Goal: Transaction & Acquisition: Register for event/course

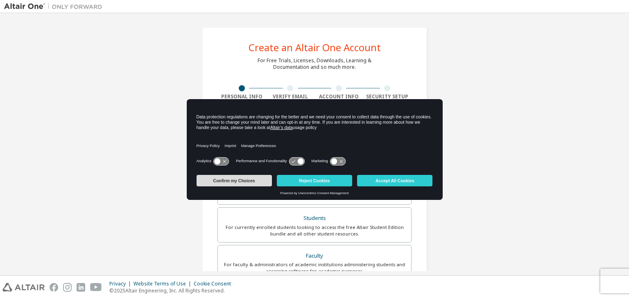
click at [257, 179] on button "Confirm my Choices" at bounding box center [234, 180] width 75 height 11
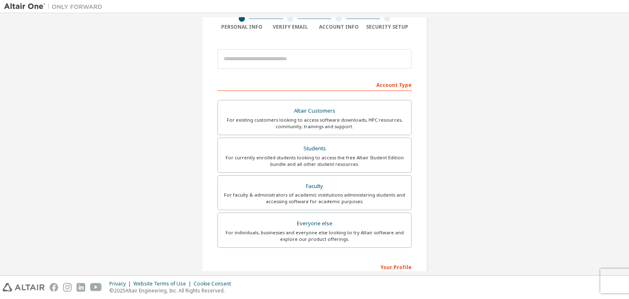
scroll to position [82, 0]
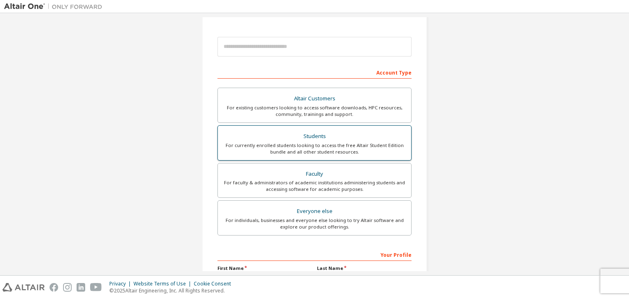
click at [296, 151] on div "For currently enrolled students looking to access the free Altair Student Editi…" at bounding box center [314, 148] width 183 height 13
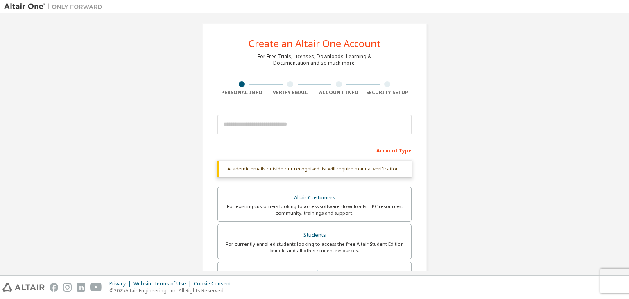
scroll to position [0, 0]
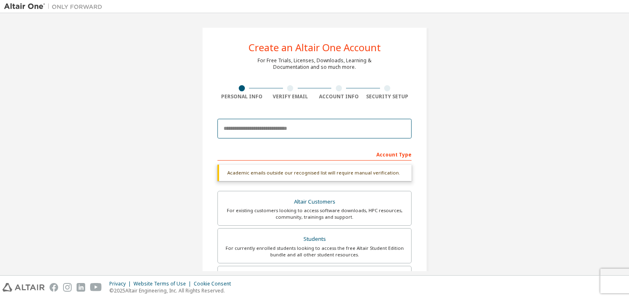
click at [259, 129] on input "email" at bounding box center [314, 129] width 194 height 20
type input "**********"
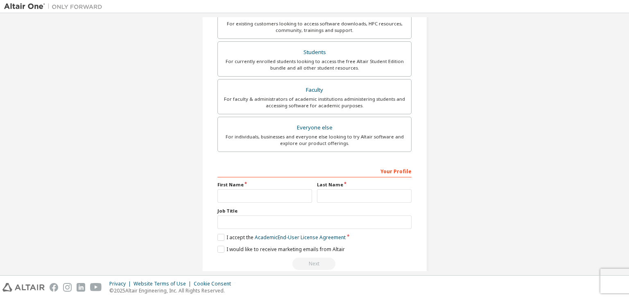
scroll to position [199, 0]
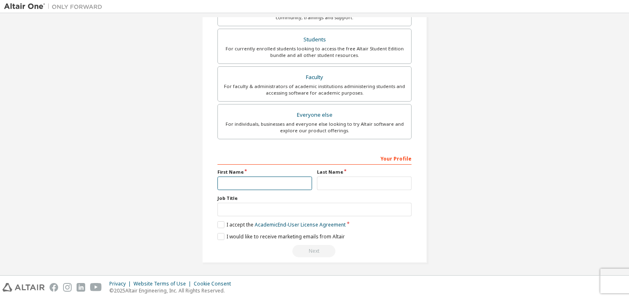
click at [265, 188] on input "text" at bounding box center [264, 183] width 95 height 14
type input "****"
click at [353, 180] on input "text" at bounding box center [364, 183] width 95 height 14
type input "**********"
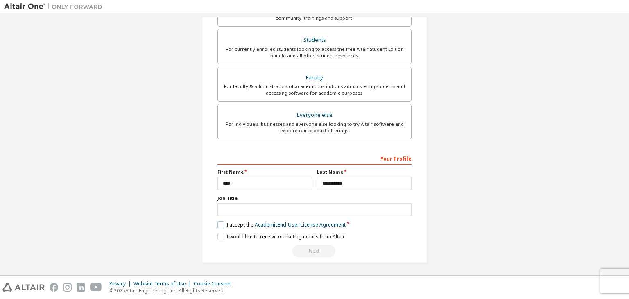
click at [217, 222] on label "I accept the Academic End-User License Agreement" at bounding box center [281, 224] width 128 height 7
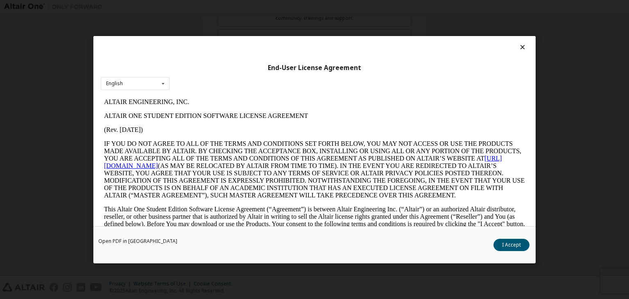
scroll to position [0, 0]
click at [505, 240] on button "I Accept" at bounding box center [511, 245] width 36 height 12
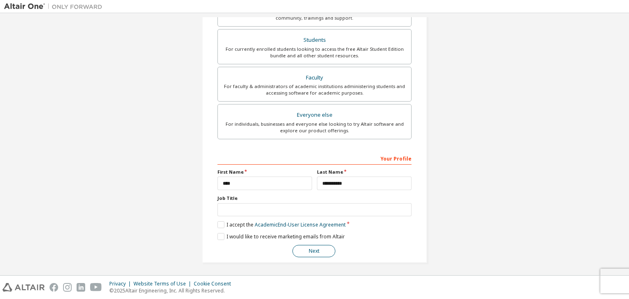
click at [320, 251] on button "Next" at bounding box center [313, 251] width 43 height 12
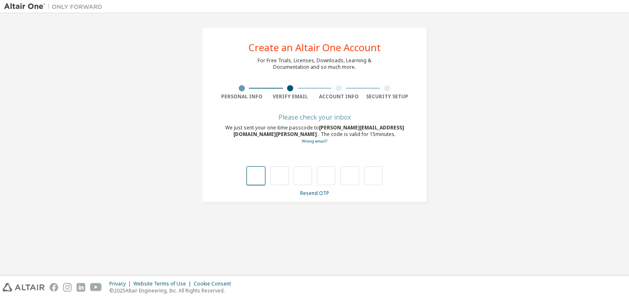
click at [247, 179] on input "text" at bounding box center [256, 175] width 18 height 19
type input "*"
click at [254, 174] on input "*" at bounding box center [256, 175] width 18 height 19
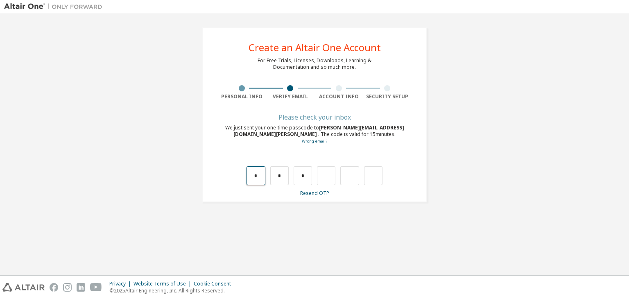
click at [259, 175] on input "*" at bounding box center [256, 175] width 18 height 19
type input "*"
click at [326, 180] on input "text" at bounding box center [326, 175] width 18 height 19
type input "*"
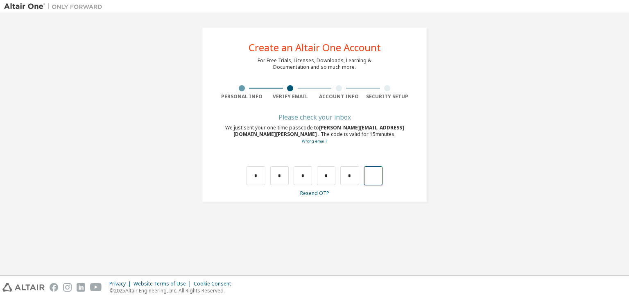
type input "*"
